Goal: Transaction & Acquisition: Purchase product/service

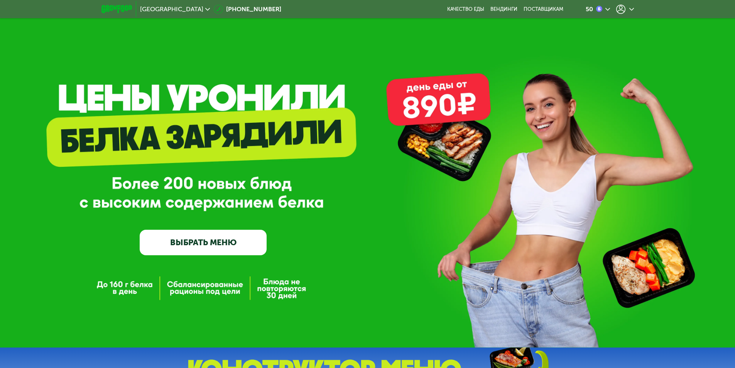
click at [617, 9] on icon at bounding box center [620, 9] width 9 height 9
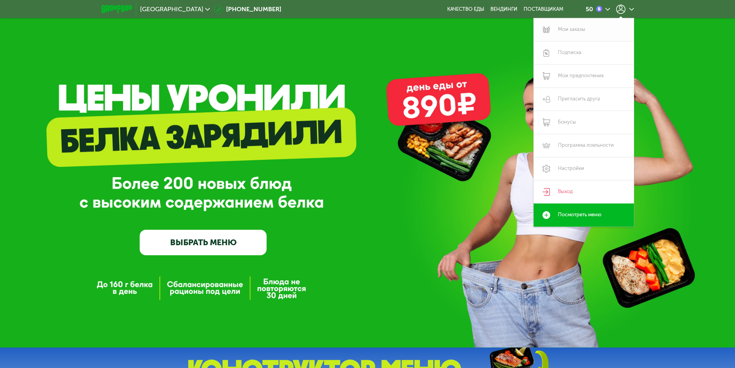
click at [569, 31] on link "Мои заказы" at bounding box center [584, 29] width 100 height 23
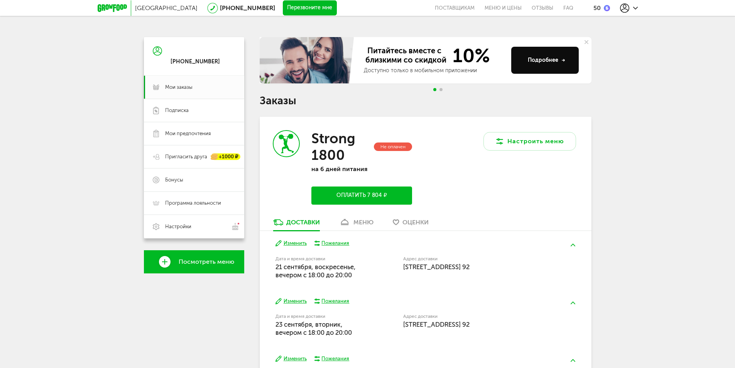
click at [377, 193] on button "Оплатить 7 804 ₽" at bounding box center [361, 195] width 100 height 18
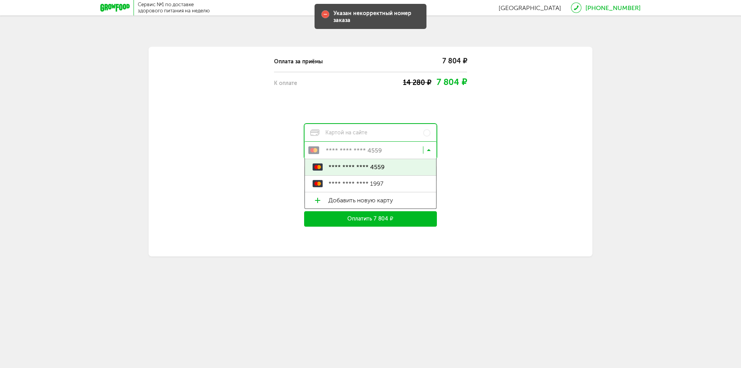
click at [426, 152] on input "Search for option" at bounding box center [372, 151] width 132 height 13
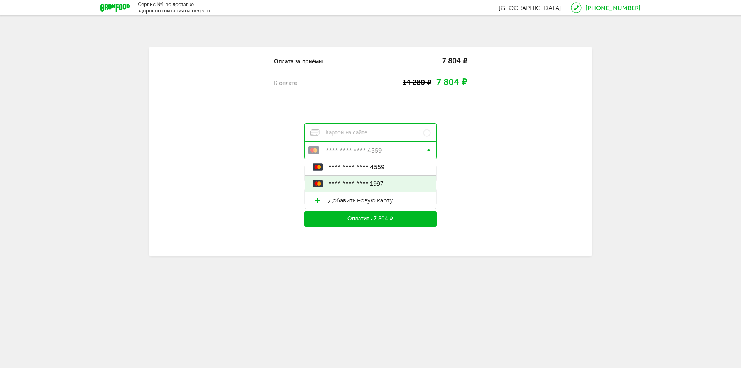
click at [391, 183] on span "**** **** **** 1997" at bounding box center [378, 184] width 100 height 16
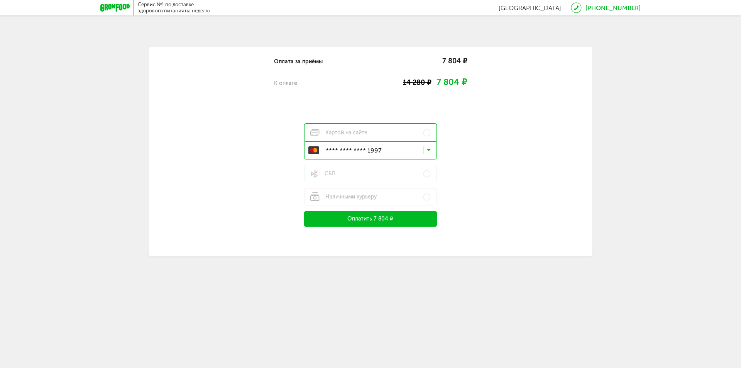
click at [424, 218] on button "Оплатить 7 804 ₽" at bounding box center [370, 218] width 133 height 15
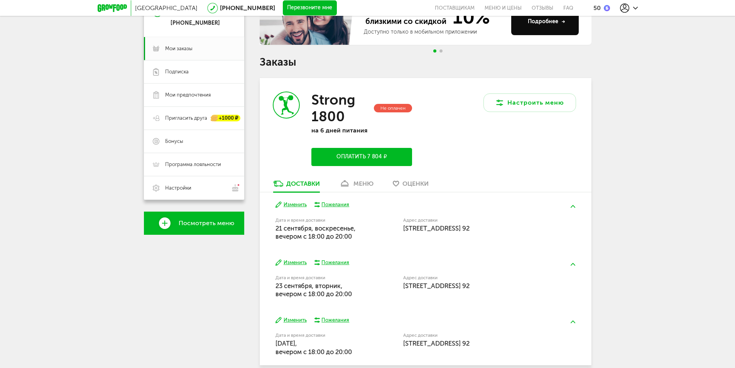
scroll to position [75, 0]
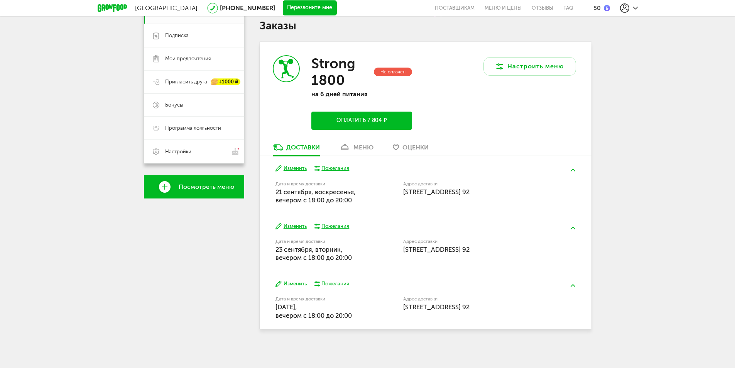
click at [357, 148] on div "меню" at bounding box center [364, 147] width 20 height 7
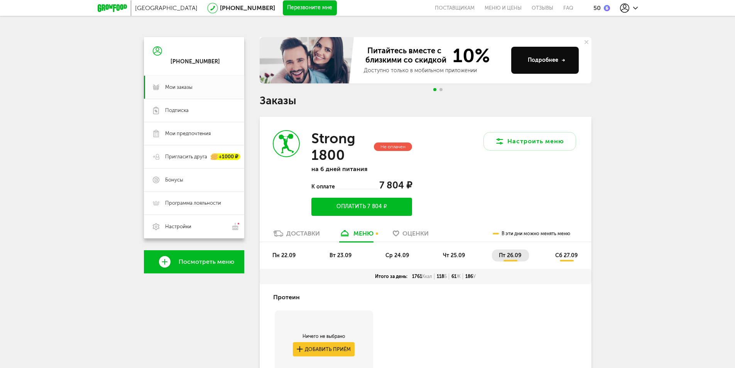
click at [563, 254] on span "сб 27.09" at bounding box center [566, 255] width 22 height 7
click at [508, 256] on span "пт 26.09" at bounding box center [510, 255] width 22 height 7
click at [443, 258] on span "чт 25.09" at bounding box center [454, 255] width 22 height 7
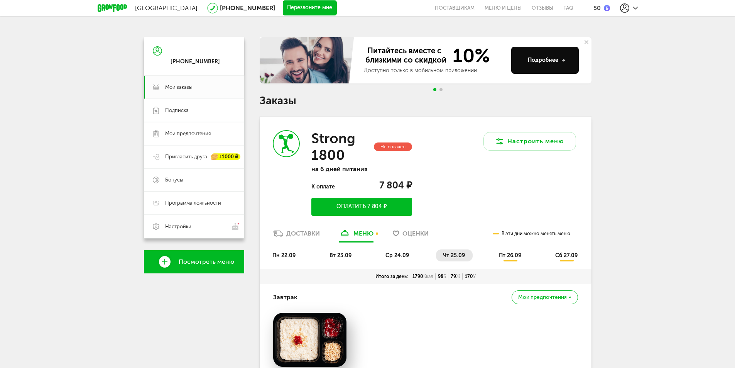
click at [415, 260] on ul "пн 22.09 вт 23.09 ср 24.09 чт 25.09 пт 26.09 сб 27.09" at bounding box center [426, 258] width 320 height 19
click at [408, 261] on ul "пн 22.09 вт 23.09 ср 24.09 чт 25.09 пт 26.09 сб 27.09" at bounding box center [426, 258] width 320 height 19
click at [404, 259] on li "ср 24.09" at bounding box center [398, 255] width 38 height 12
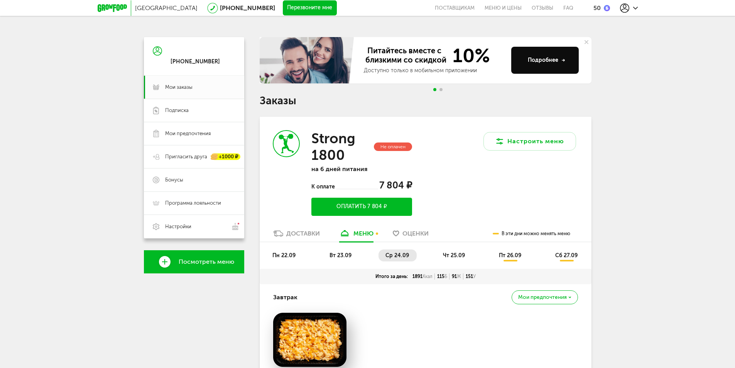
drag, startPoint x: 351, startPoint y: 255, endPoint x: 332, endPoint y: 253, distance: 19.4
click at [351, 255] on span "вт 23.09" at bounding box center [341, 255] width 22 height 7
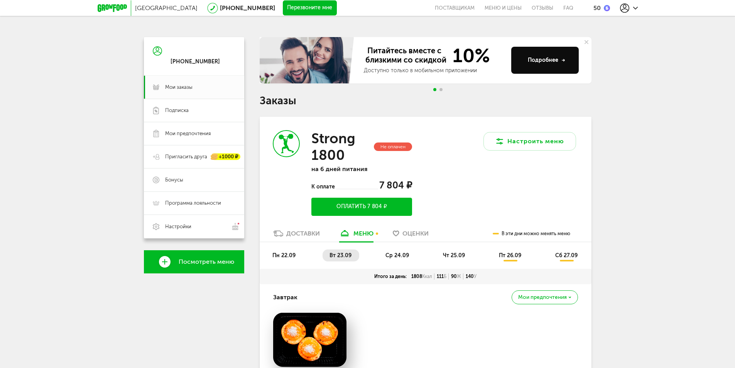
click at [278, 253] on span "пн 22.09" at bounding box center [283, 255] width 23 height 7
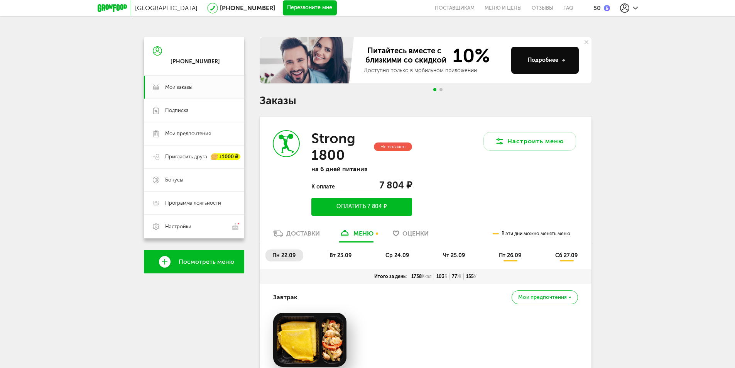
click at [377, 209] on button "Оплатить 7 804 ₽" at bounding box center [361, 207] width 100 height 18
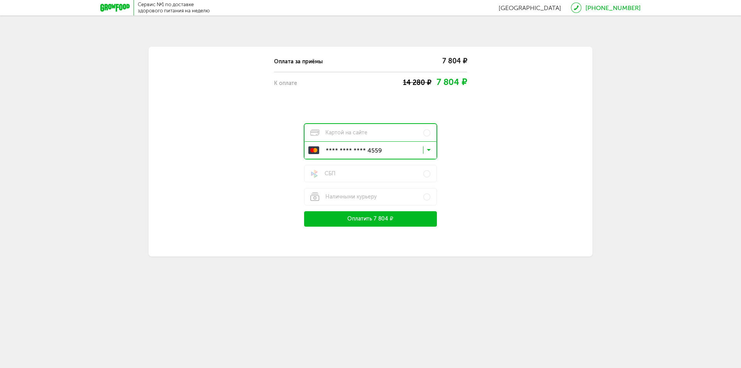
click at [429, 149] on icon at bounding box center [429, 152] width 4 height 8
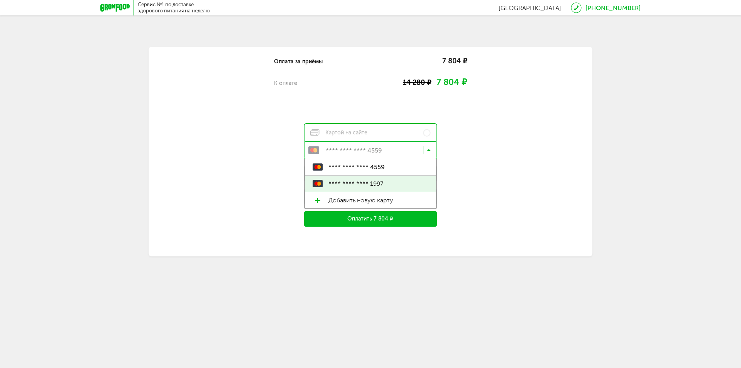
click at [393, 183] on span "**** **** **** 1997" at bounding box center [378, 184] width 100 height 16
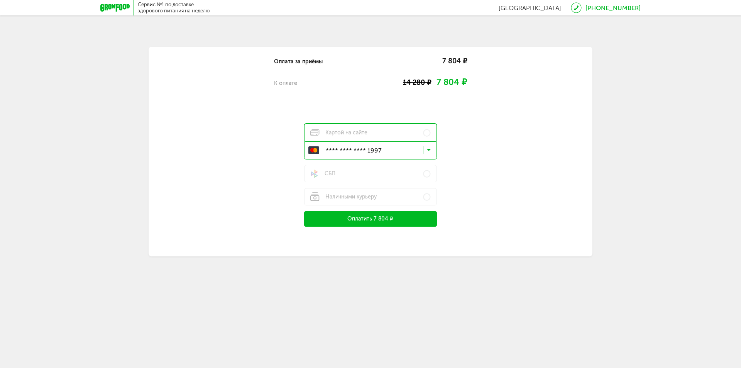
click at [302, 60] on div "Оплата за приёмы" at bounding box center [341, 62] width 135 height 8
click at [453, 59] on div "7 804 ₽" at bounding box center [438, 61] width 58 height 12
click at [418, 64] on div "7 804 ₽" at bounding box center [438, 61] width 58 height 12
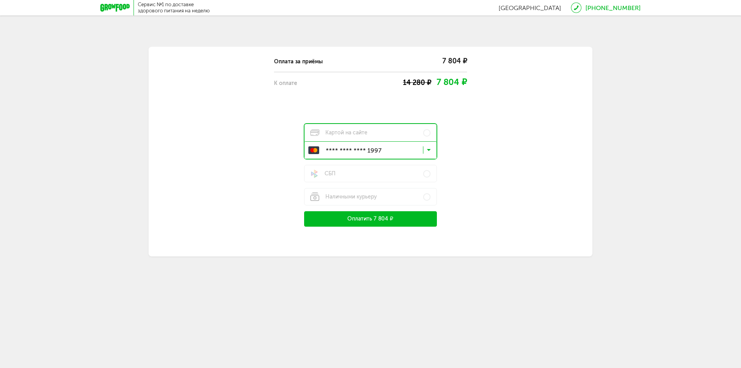
click at [418, 64] on div "7 804 ₽" at bounding box center [438, 61] width 58 height 12
click at [205, 303] on body "Сервис №1 по доставке здорового питания на неделю Москва 8 (800) 555-21-78 8 (9…" at bounding box center [370, 184] width 741 height 368
click at [658, 110] on div "Сервис №1 по доставке здорового питания на неделю Москва 8 (800) 555-21-78 8 (9…" at bounding box center [370, 143] width 741 height 287
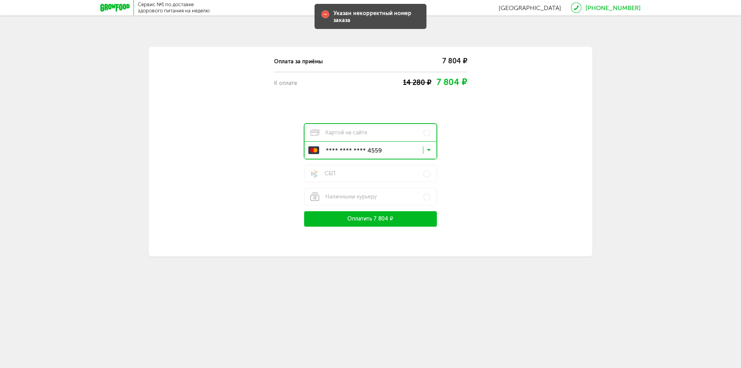
click at [406, 149] on input "Search for option" at bounding box center [372, 151] width 132 height 13
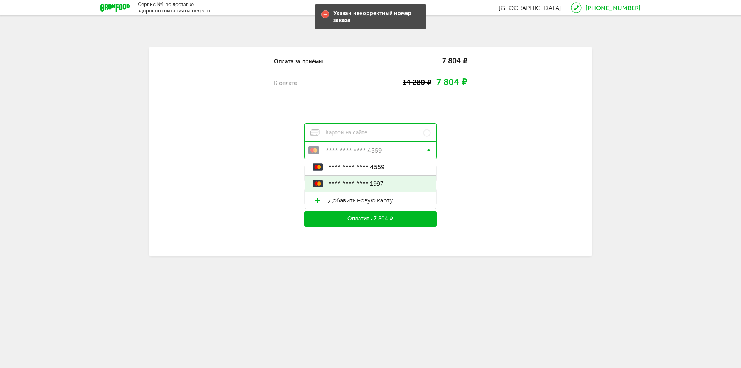
click at [396, 183] on span "**** **** **** 1997" at bounding box center [378, 184] width 100 height 16
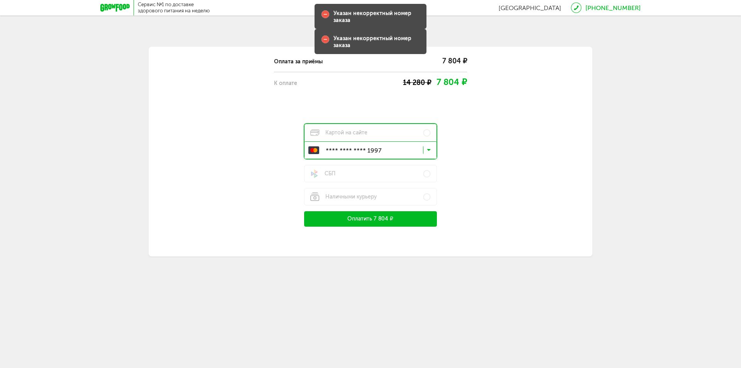
click at [531, 178] on div "Оплата за приёмы 7 804 ₽ К оплате 14 280 ₽ 7 804 ₽ Картой на сайте **** **** **…" at bounding box center [370, 139] width 371 height 176
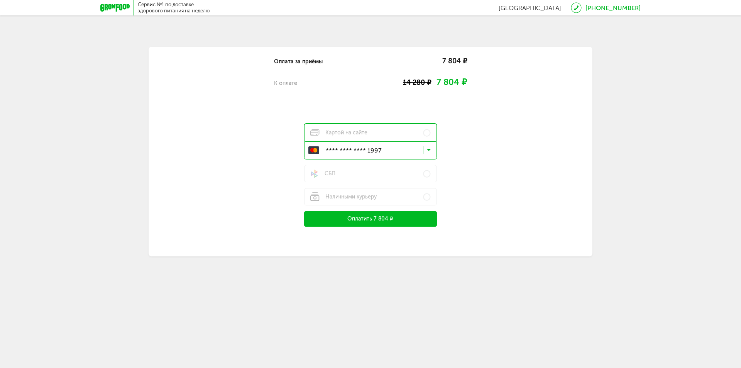
click at [376, 221] on button "Оплатить 7 804 ₽" at bounding box center [370, 218] width 133 height 15
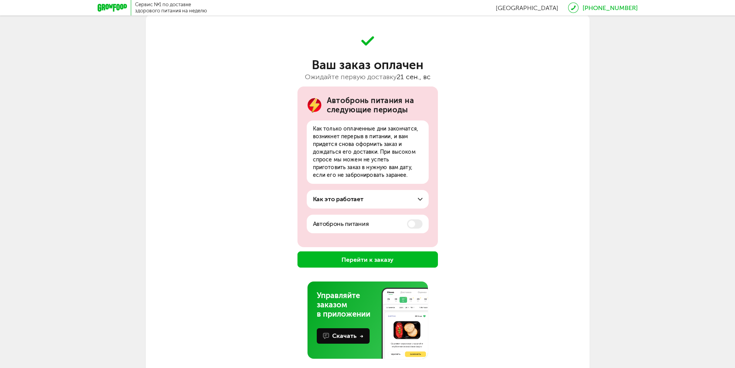
scroll to position [34, 0]
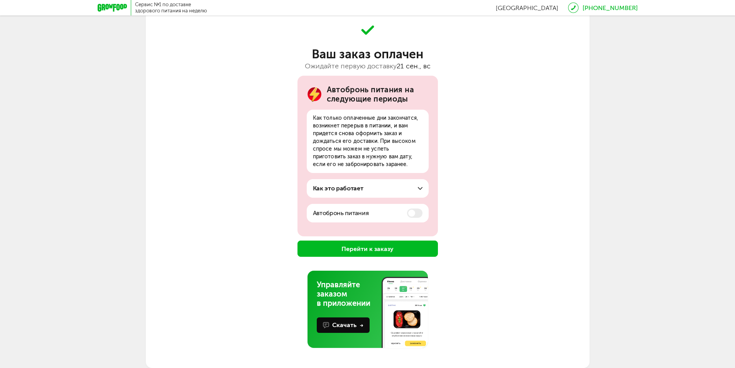
click at [398, 250] on button "Перейти к заказу" at bounding box center [368, 248] width 140 height 16
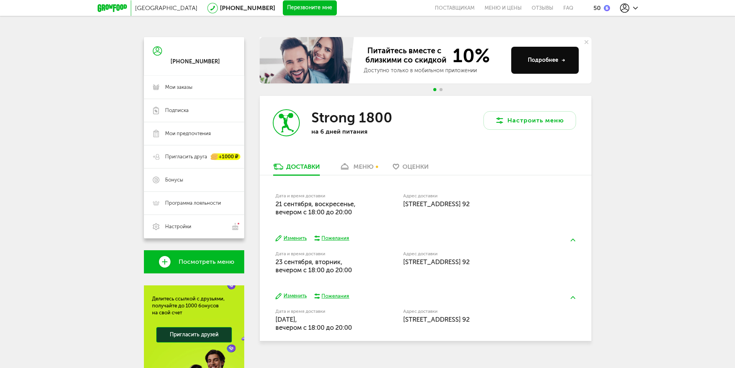
click at [357, 167] on div "меню" at bounding box center [364, 166] width 20 height 7
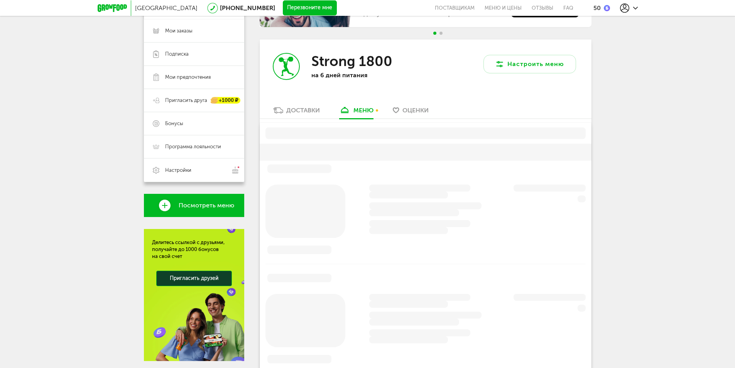
scroll to position [76, 0]
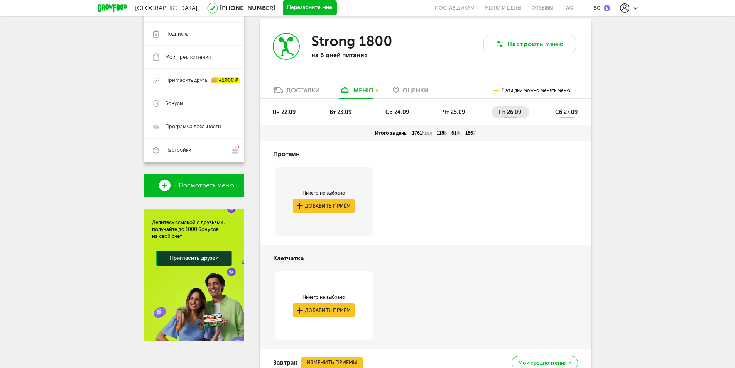
click at [400, 89] on link "Оценки" at bounding box center [411, 92] width 44 height 12
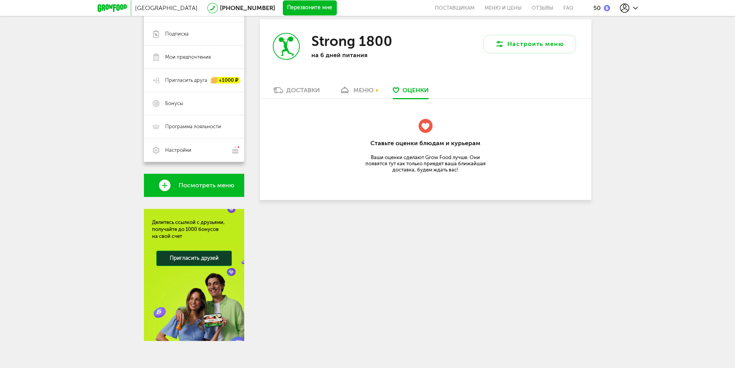
scroll to position [59, 0]
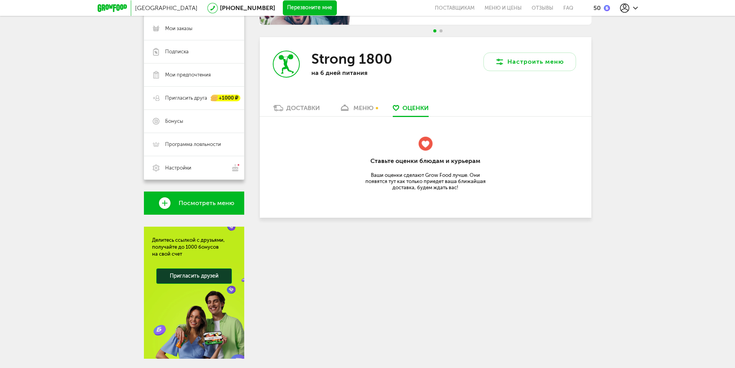
click at [299, 97] on div "Strong 1800 на 6 дней питания" at bounding box center [343, 70] width 166 height 67
drag, startPoint x: 299, startPoint y: 100, endPoint x: 295, endPoint y: 115, distance: 15.4
click at [298, 100] on div "Strong 1800 на 6 дней питания" at bounding box center [343, 70] width 166 height 67
click at [295, 115] on link "Доставки" at bounding box center [296, 110] width 54 height 12
